Goal: Use online tool/utility: Utilize a website feature to perform a specific function

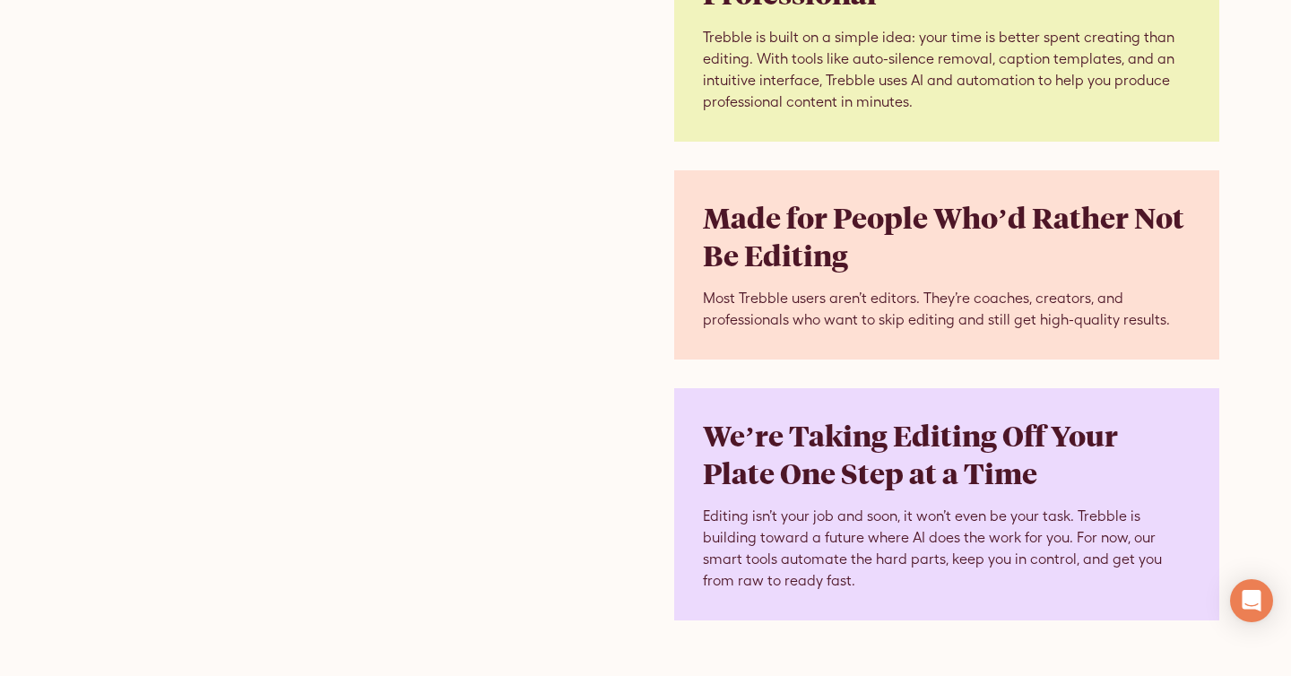
scroll to position [3829, 0]
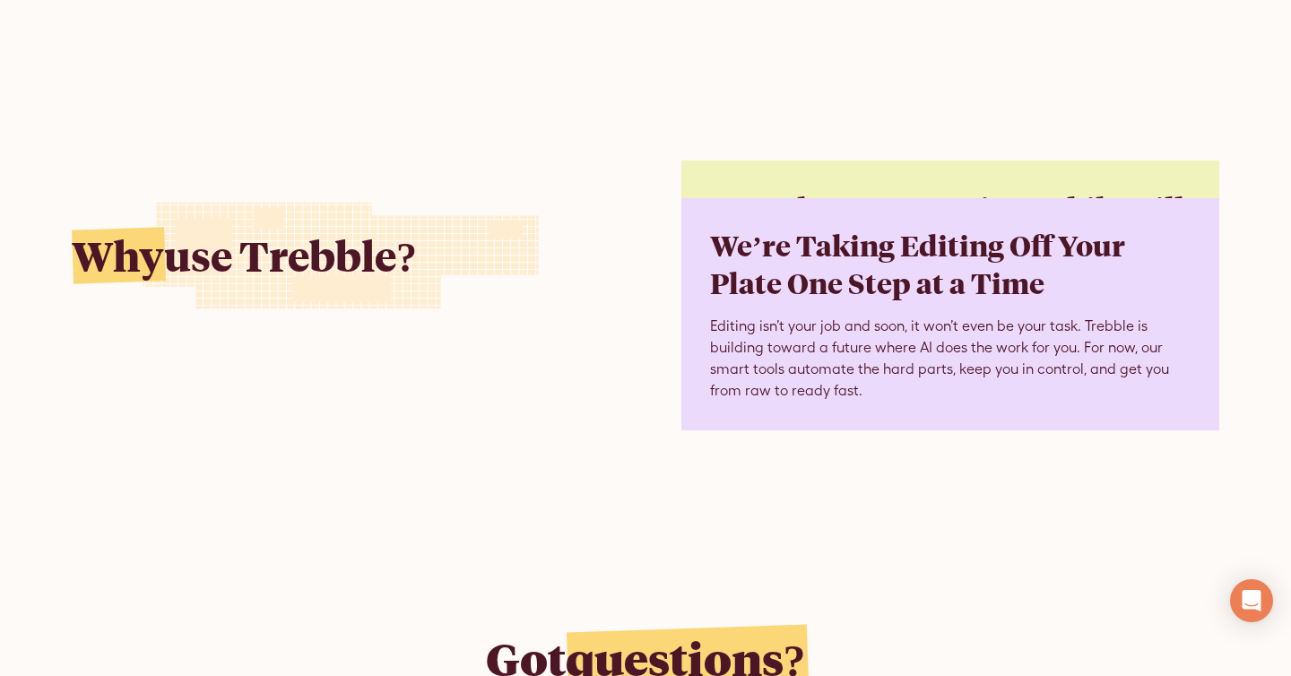
scroll to position [4051, 0]
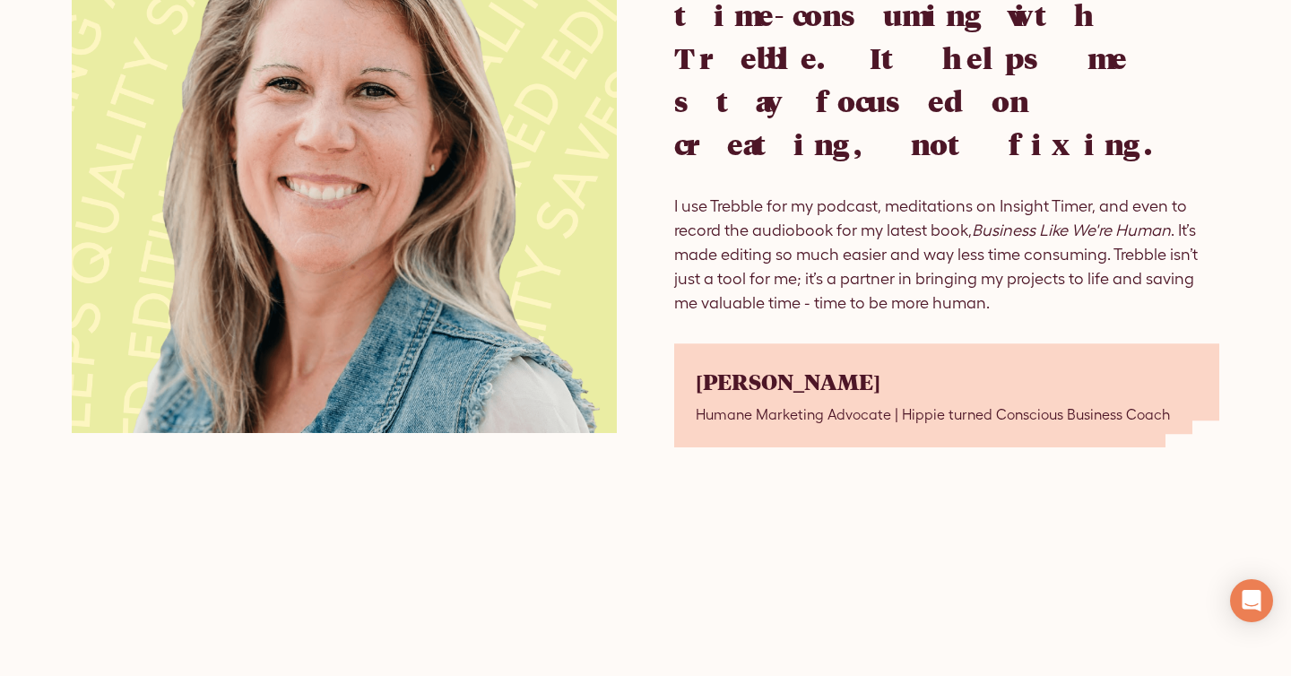
scroll to position [3015, 0]
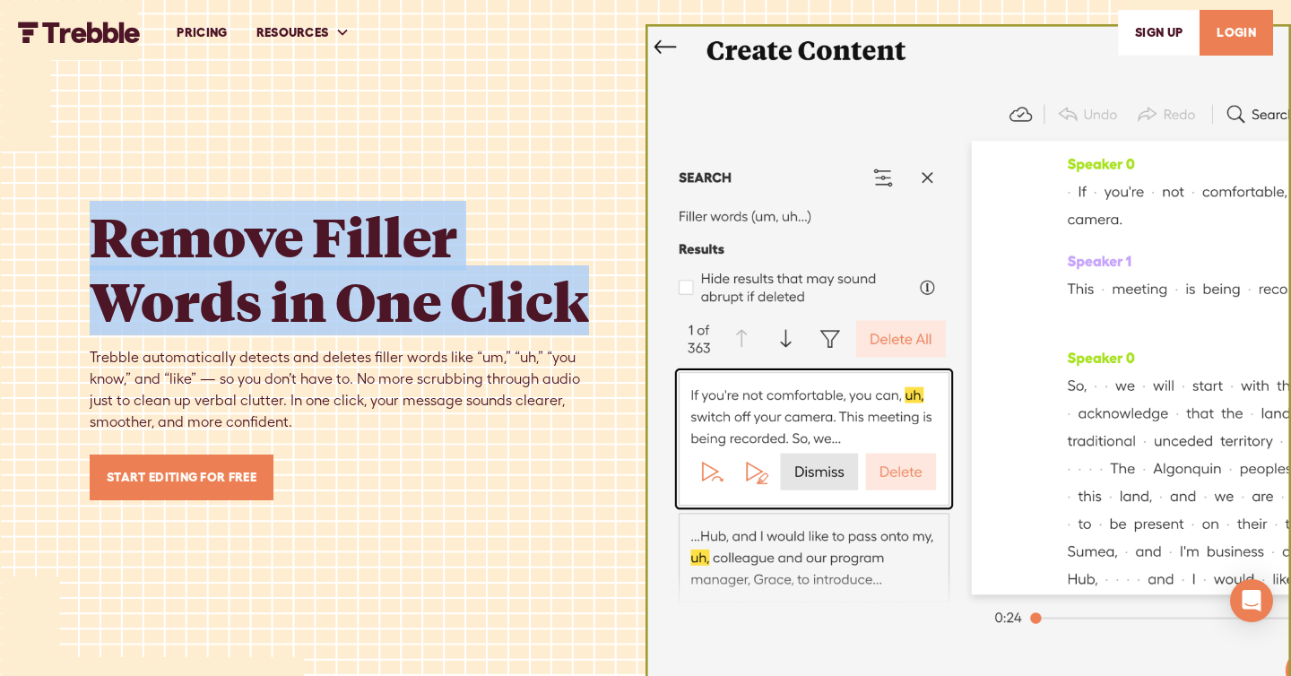
drag, startPoint x: 594, startPoint y: 330, endPoint x: 97, endPoint y: 230, distance: 507.3
click at [97, 230] on h1 "Remove Filler Words in One Click" at bounding box center [348, 267] width 516 height 129
copy h1 "Remove Filler Words in One Click"
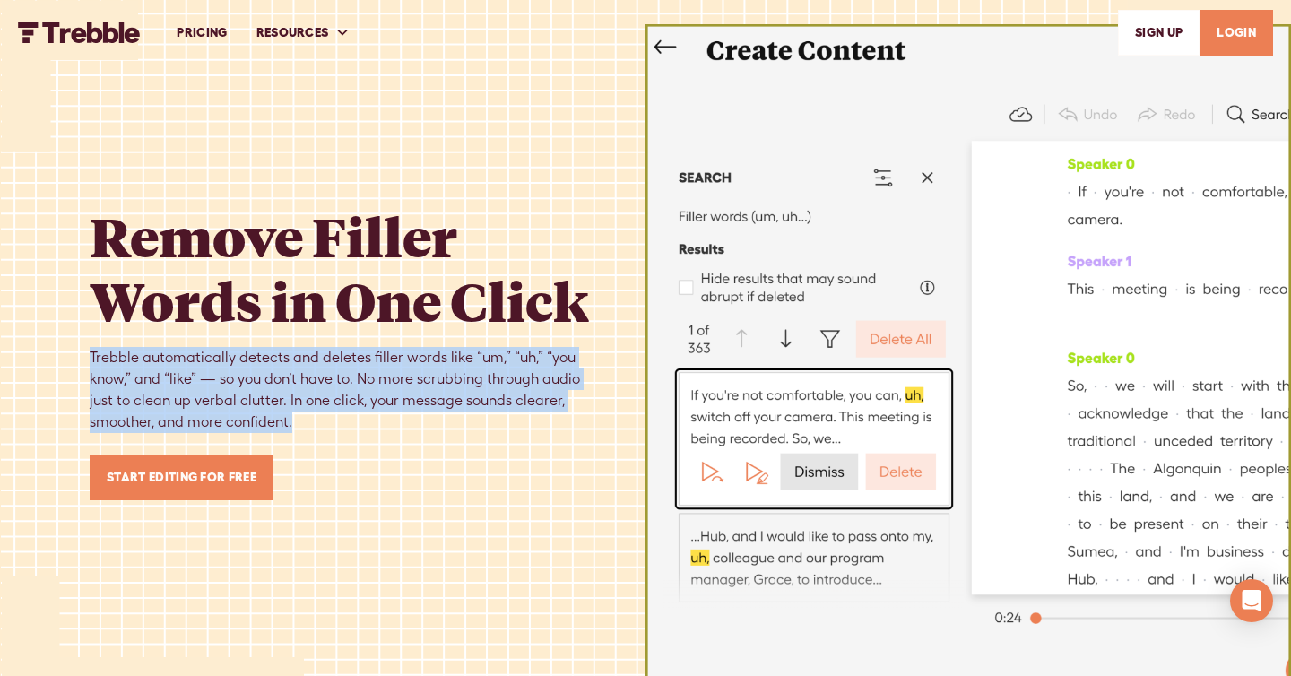
drag, startPoint x: 274, startPoint y: 423, endPoint x: 91, endPoint y: 354, distance: 196.3
click at [91, 354] on div "Trebble automatically detects and deletes filler words like “um,” “uh,” “you kn…" at bounding box center [348, 390] width 516 height 86
copy div "Trebble automatically detects and deletes filler words like “um,” “uh,” “you kn…"
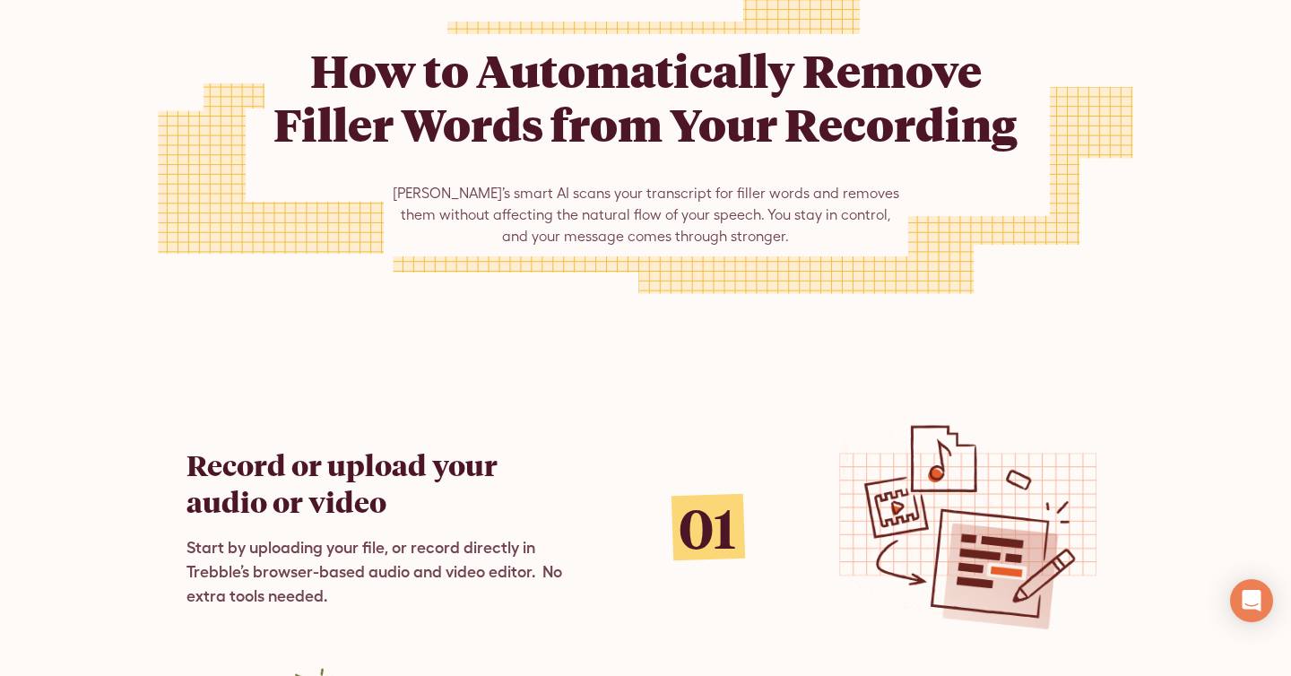
scroll to position [759, 0]
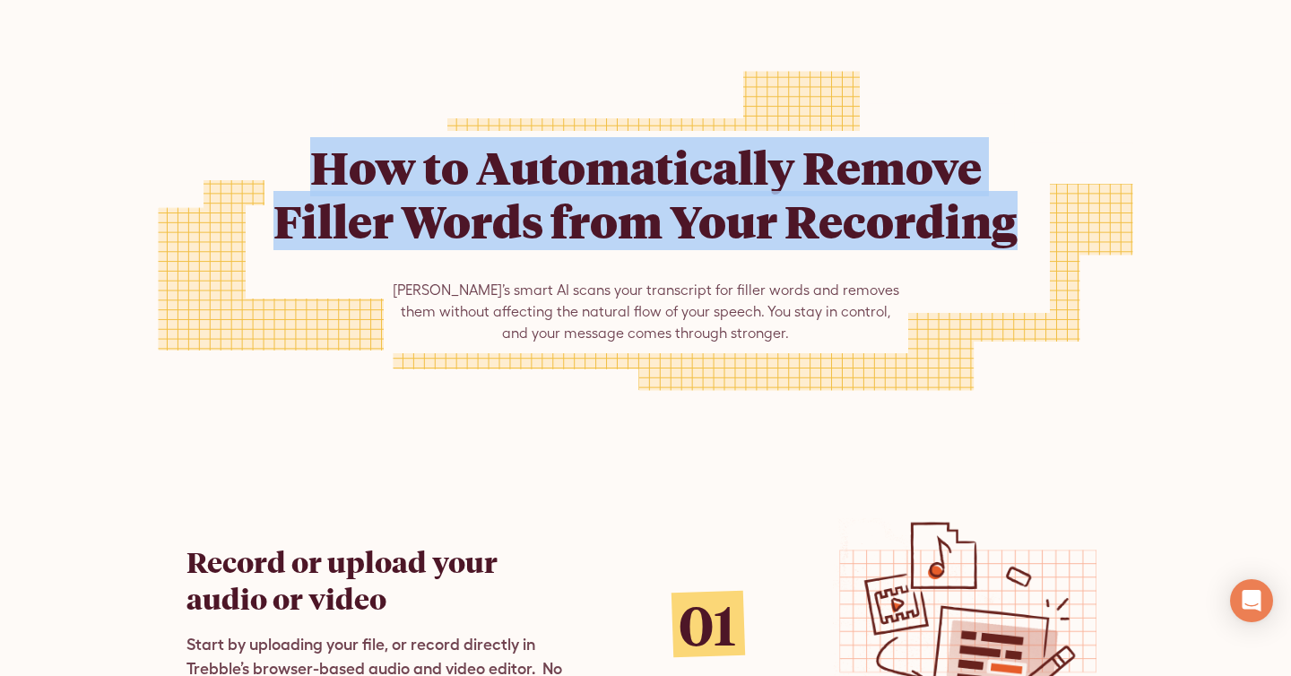
drag, startPoint x: 1026, startPoint y: 226, endPoint x: 281, endPoint y: 125, distance: 752.4
click at [281, 125] on div "How to Automatically Remove Filler Words from Your Recording Trebble’s smart AI…" at bounding box center [645, 231] width 762 height 430
copy h2 "How to Automatically Remove Filler Words from Your Recording"
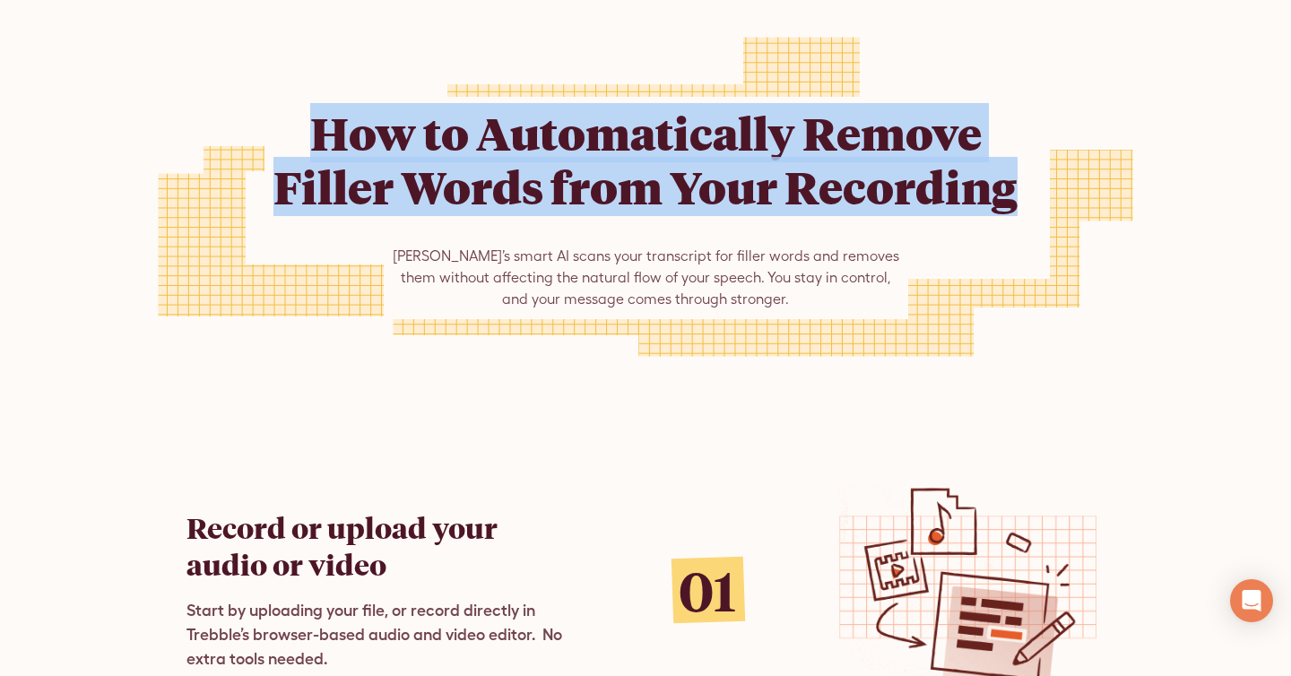
scroll to position [837, 0]
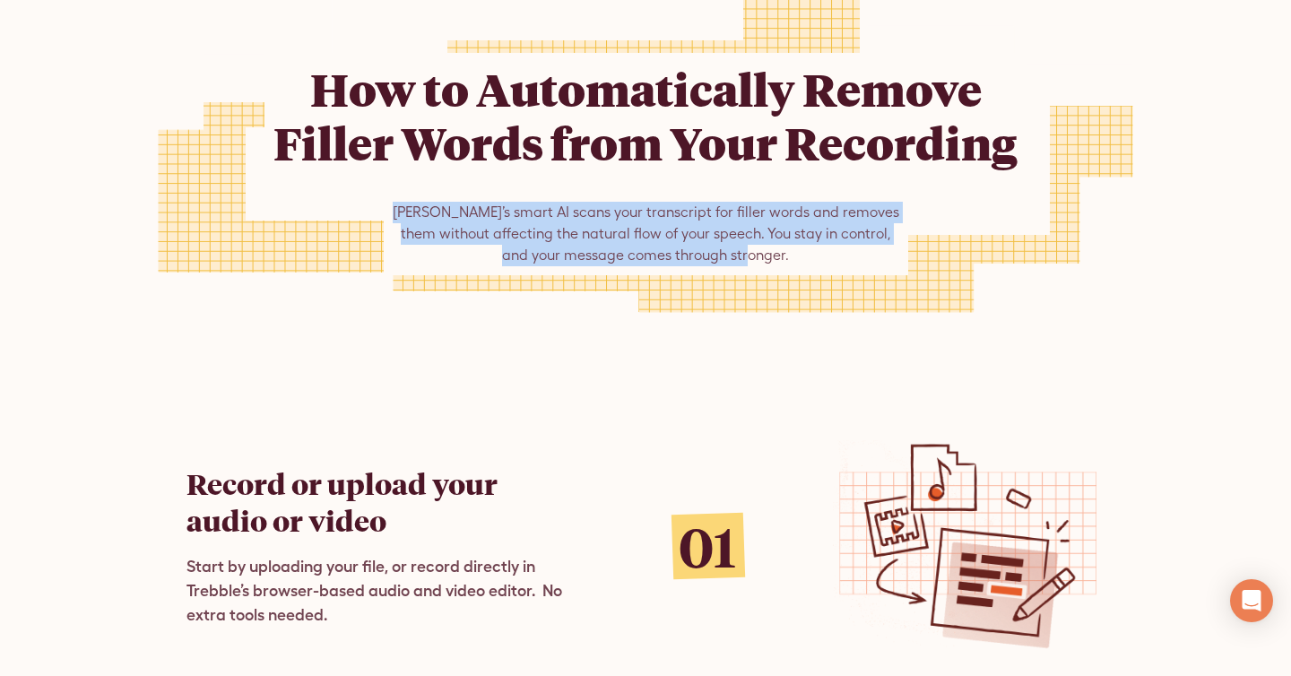
drag, startPoint x: 761, startPoint y: 251, endPoint x: 398, endPoint y: 203, distance: 366.1
click at [398, 203] on div "[PERSON_NAME]’s smart AI scans your transcript for filler words and removes the…" at bounding box center [646, 234] width 524 height 82
copy div "[PERSON_NAME]’s smart AI scans your transcript for filler words and removes the…"
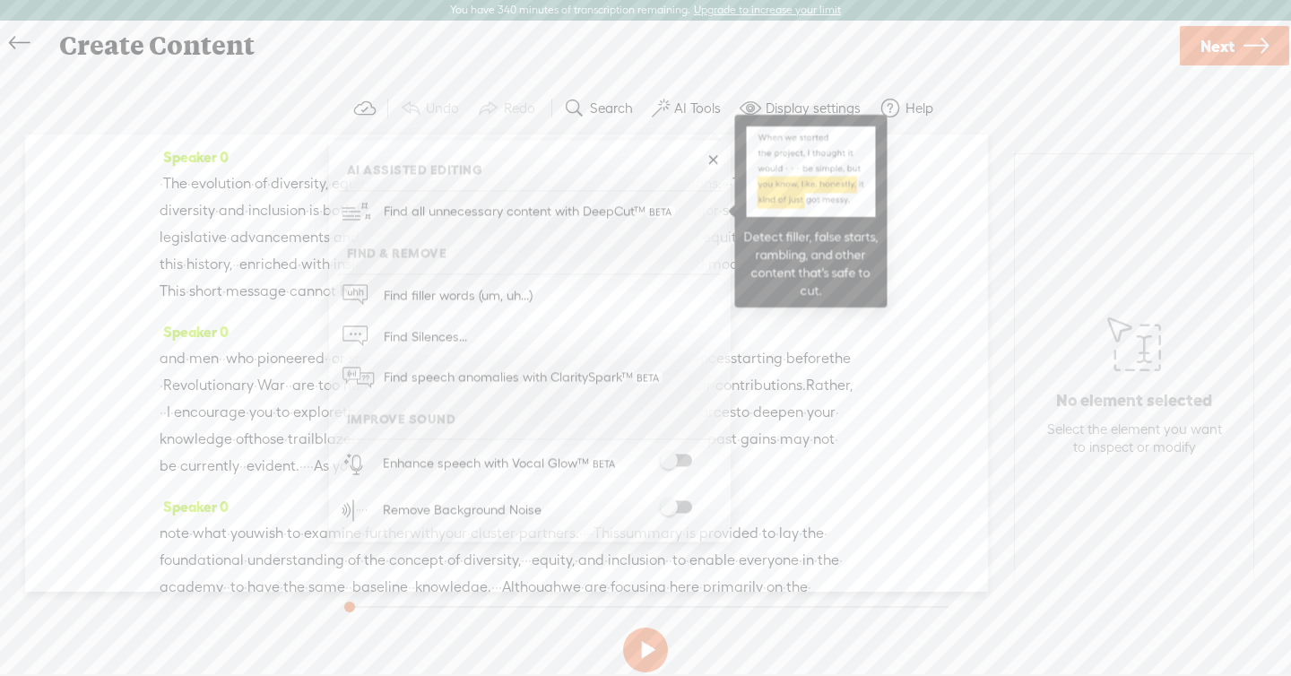
click at [621, 211] on span "Find all unnecessary content with DeepCut™" at bounding box center [529, 212] width 304 height 42
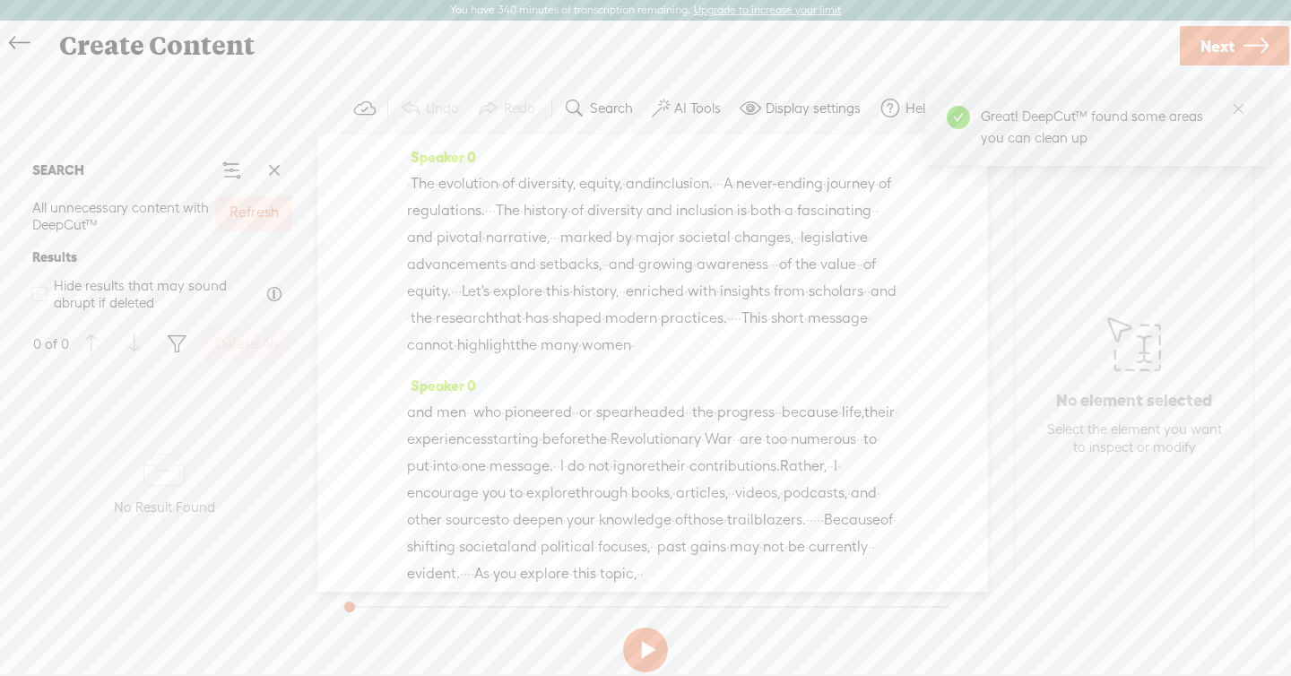
click at [244, 212] on label "Refresh" at bounding box center [253, 212] width 49 height 19
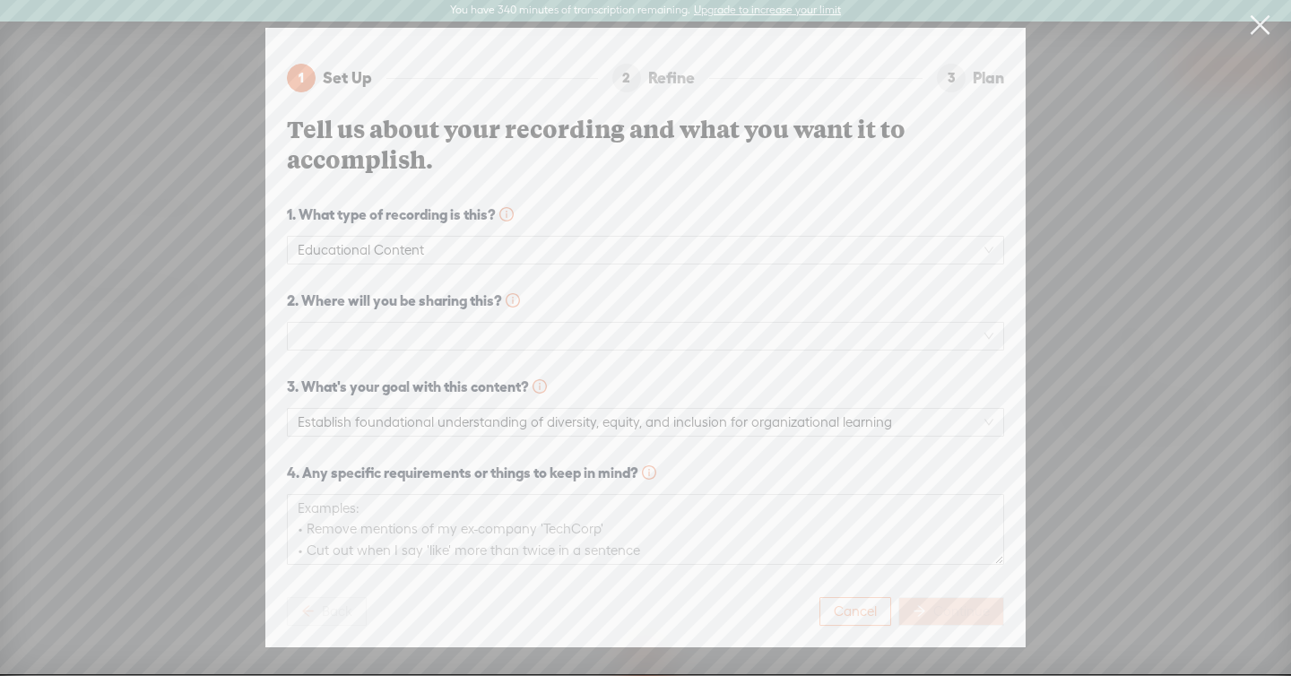
click at [858, 620] on button "Cancel" at bounding box center [855, 611] width 72 height 29
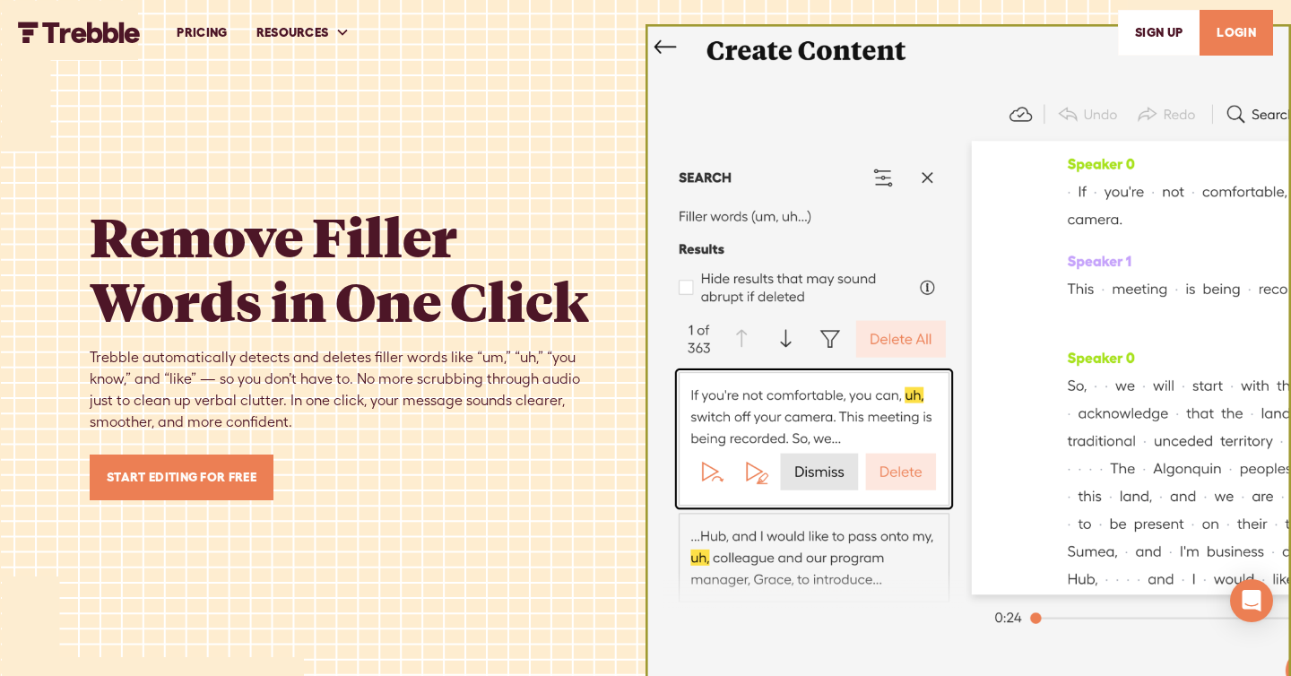
scroll to position [837, 0]
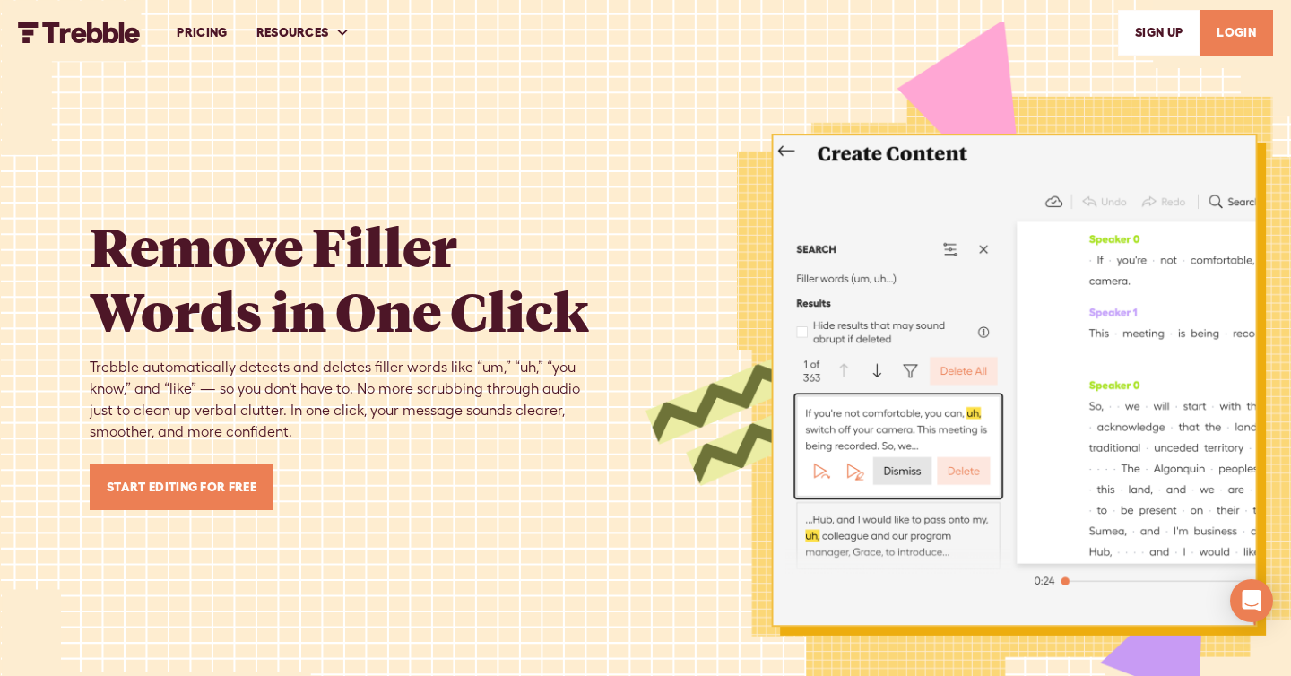
click at [82, 36] on img "home" at bounding box center [79, 33] width 123 height 22
